Goal: Information Seeking & Learning: Learn about a topic

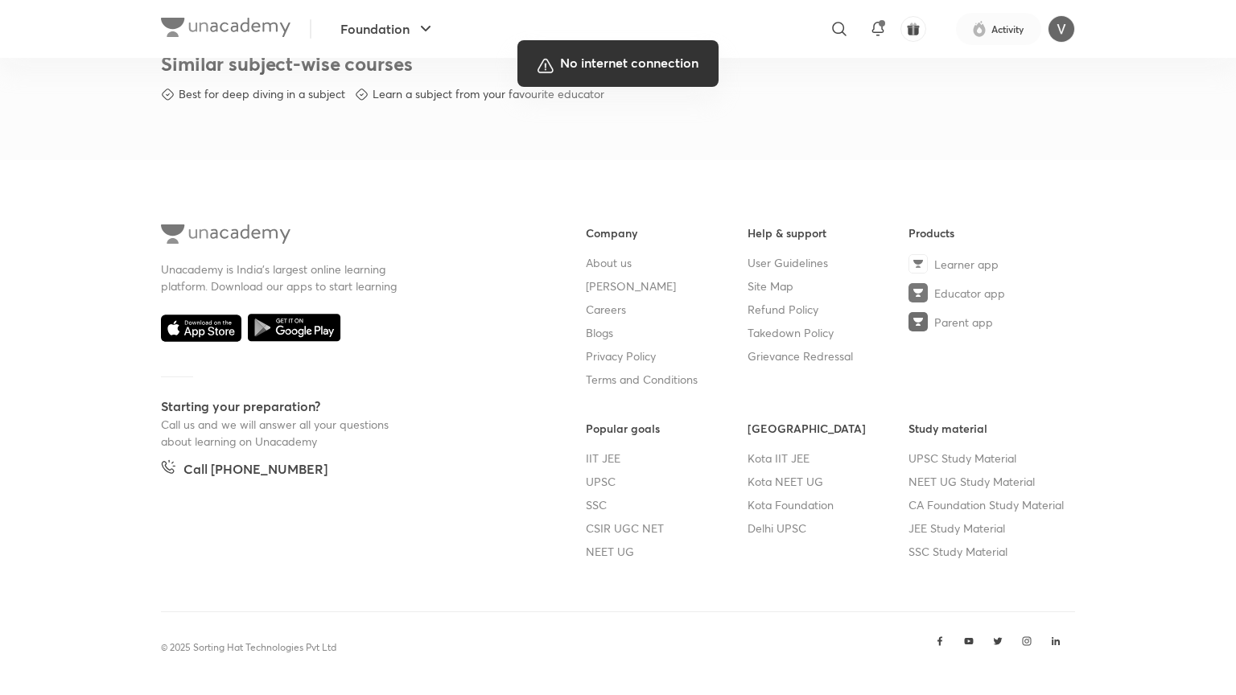
scroll to position [852, 0]
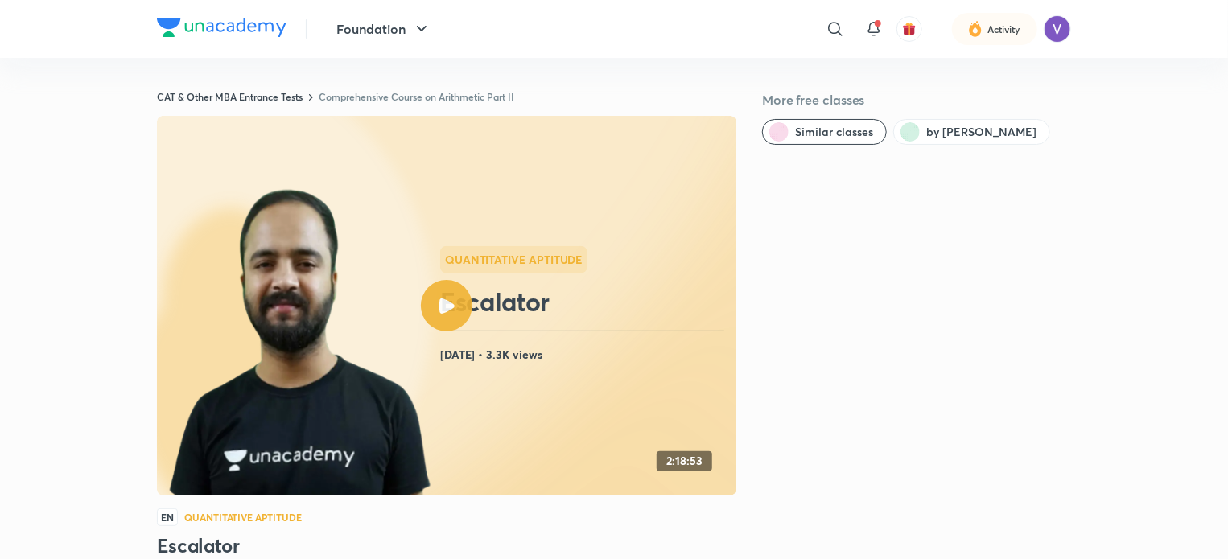
click at [357, 103] on div "CAT & Other MBA Entrance Tests Comprehensive Course on Arithmetic Part II More …" at bounding box center [614, 408] width 914 height 637
click at [361, 95] on link "Comprehensive Course on Arithmetic Part II" at bounding box center [417, 96] width 196 height 13
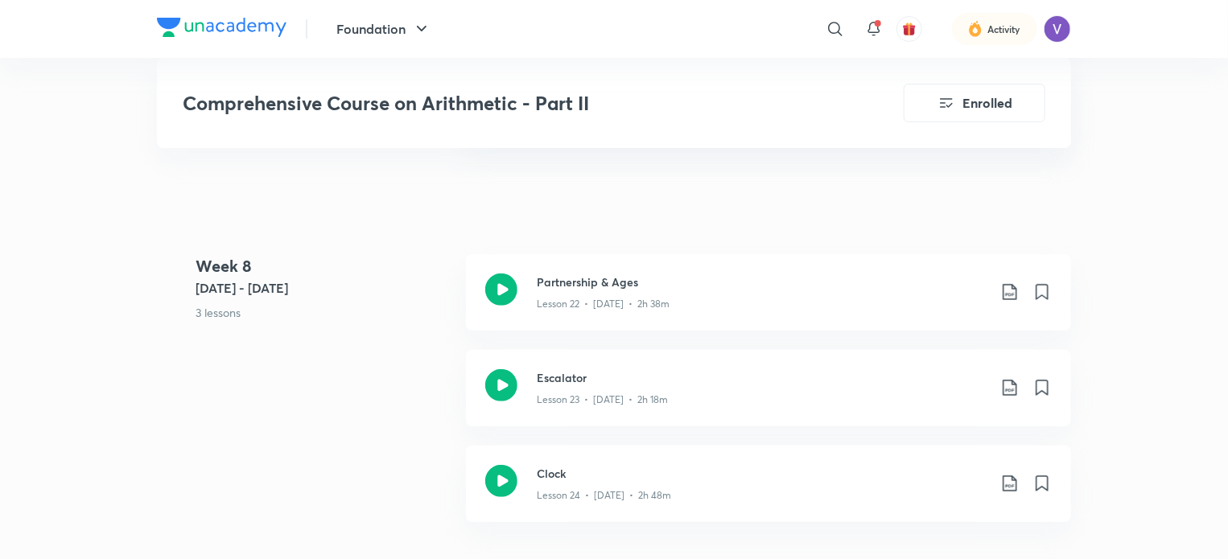
scroll to position [3182, 0]
click at [625, 300] on p "Lesson 22 • [DATE] • 2h 38m" at bounding box center [603, 305] width 133 height 14
